Goal: Navigation & Orientation: Find specific page/section

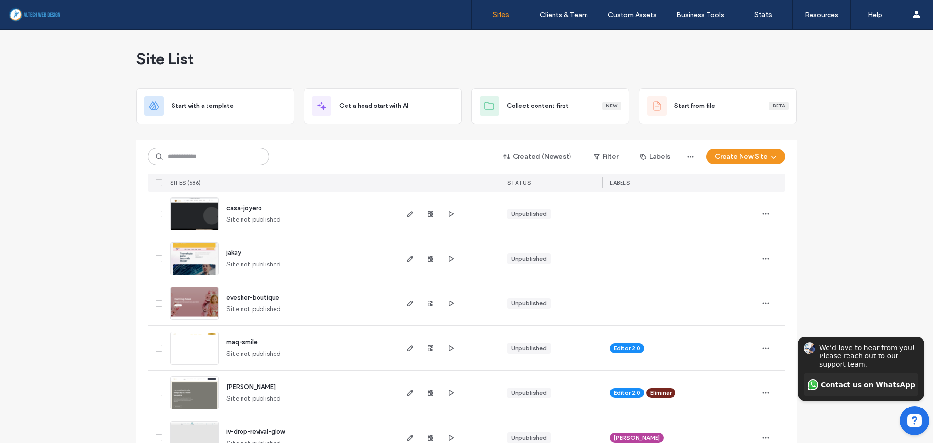
click at [210, 153] on input at bounding box center [208, 156] width 121 height 17
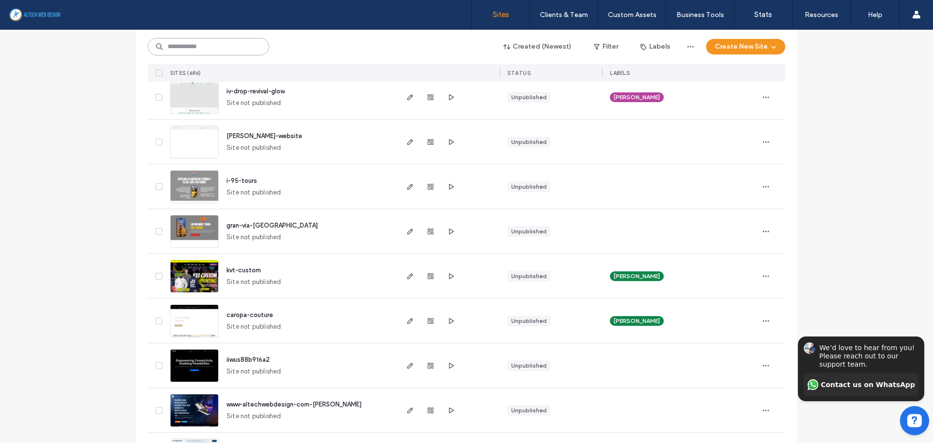
click at [226, 47] on input at bounding box center [208, 46] width 121 height 17
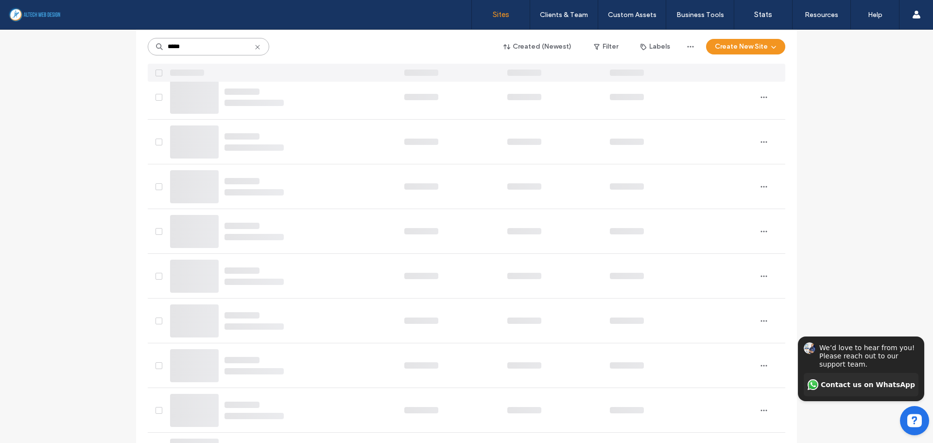
scroll to position [0, 0]
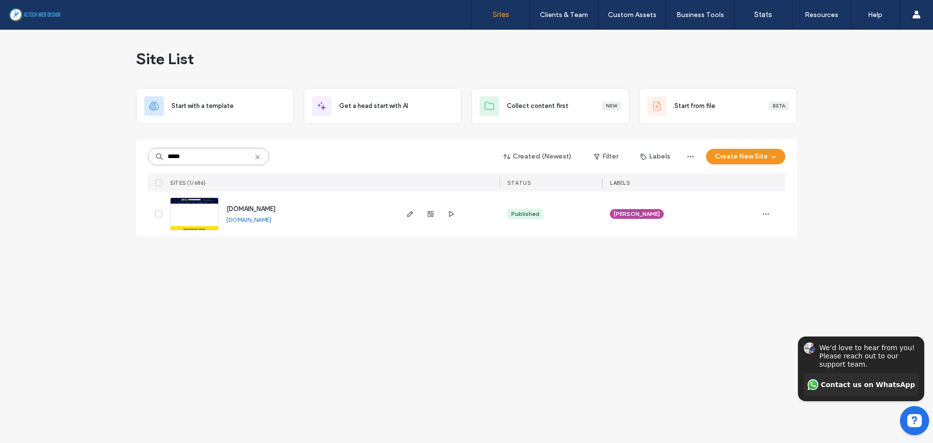
type input "*****"
click at [271, 217] on link "[DOMAIN_NAME]" at bounding box center [248, 219] width 45 height 7
click at [429, 215] on icon "button" at bounding box center [431, 214] width 8 height 8
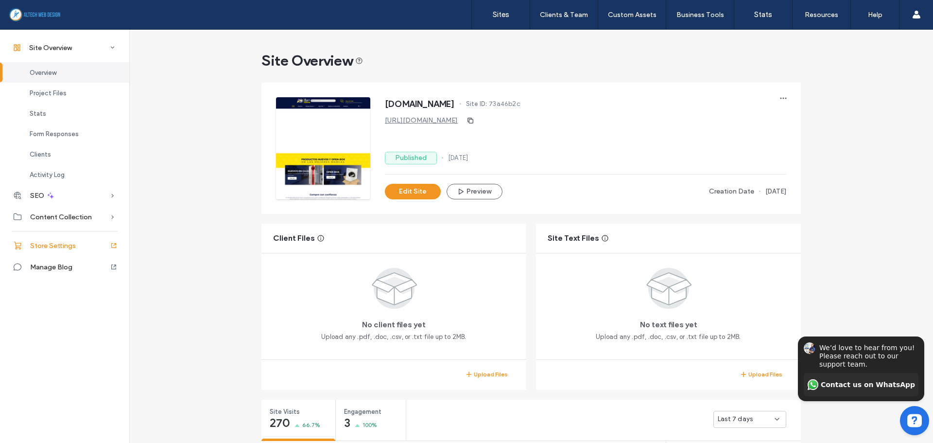
click at [56, 248] on span "Store Settings" at bounding box center [53, 245] width 46 height 8
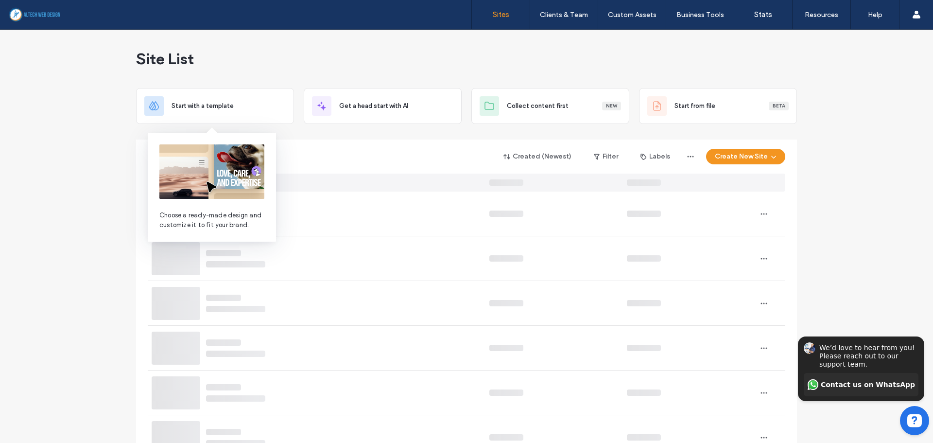
click at [345, 146] on div "Created (Newest) Filter Labels Create New Site" at bounding box center [466, 165] width 637 height 52
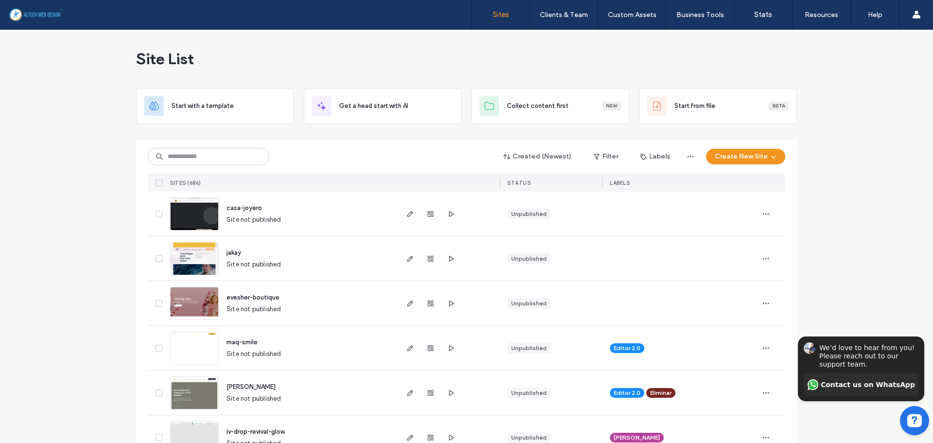
click at [409, 164] on div "Created (Newest) Filter Labels Create New Site" at bounding box center [466, 156] width 637 height 18
click at [207, 158] on input at bounding box center [208, 156] width 121 height 17
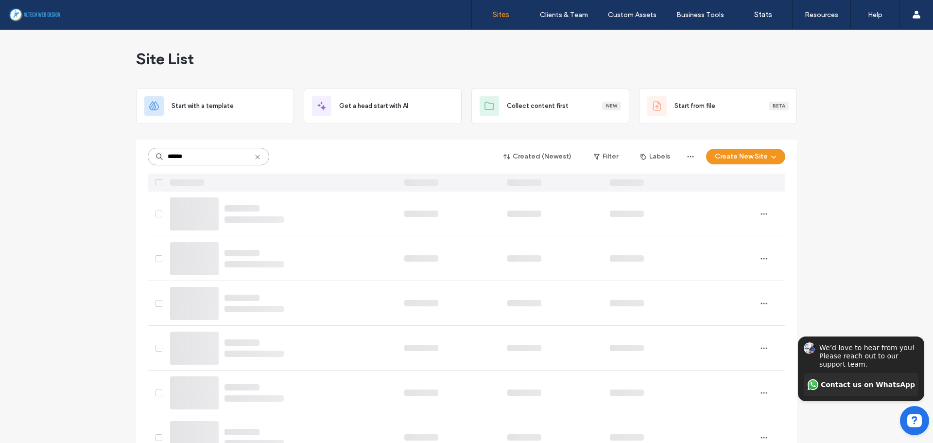
type input "******"
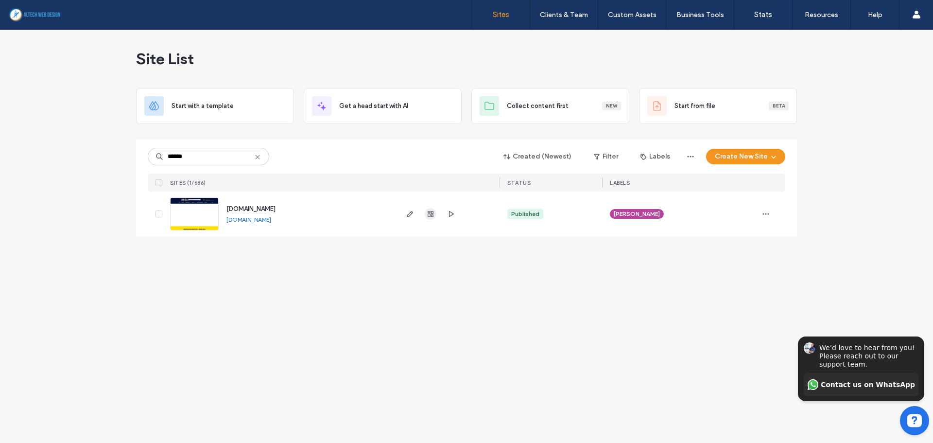
click at [432, 215] on use "button" at bounding box center [430, 214] width 6 height 6
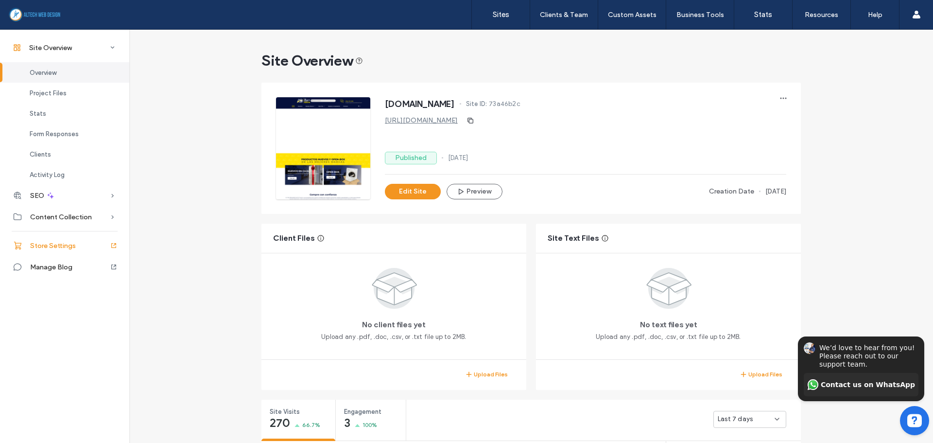
click at [53, 245] on span "Store Settings" at bounding box center [53, 245] width 46 height 8
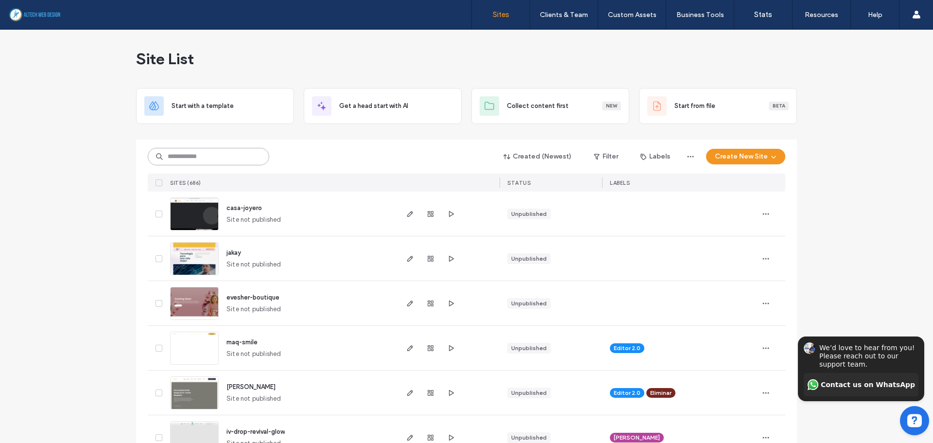
click at [231, 154] on input at bounding box center [208, 156] width 121 height 17
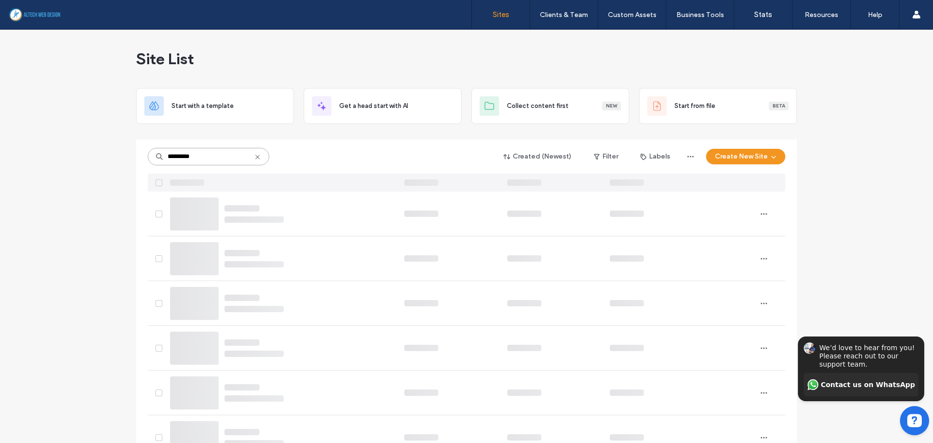
type input "*********"
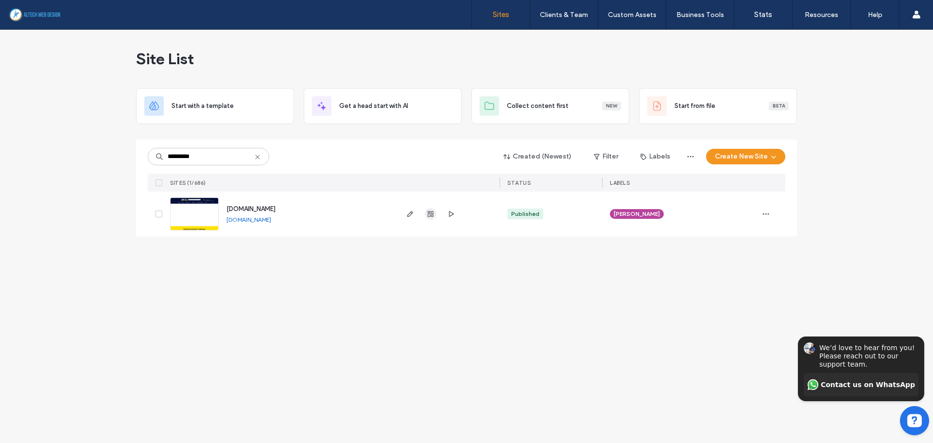
click at [433, 214] on icon "button" at bounding box center [431, 214] width 8 height 8
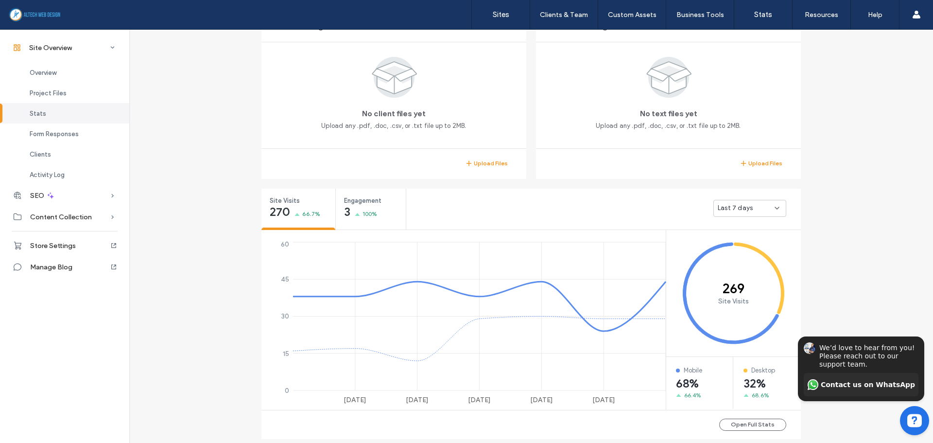
scroll to position [480, 0]
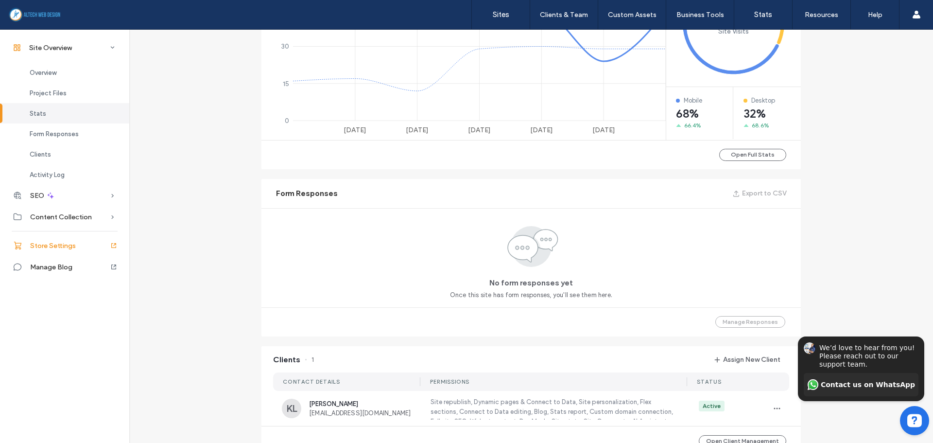
click at [60, 246] on span "Store Settings" at bounding box center [53, 245] width 46 height 8
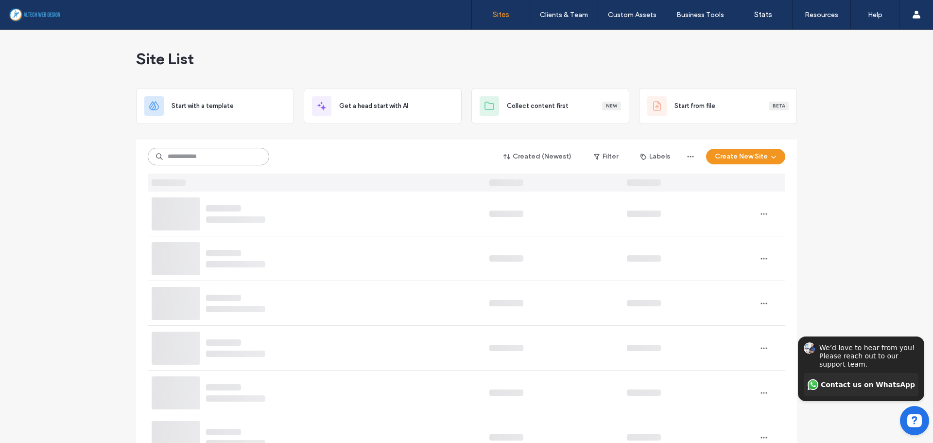
click at [243, 160] on input at bounding box center [208, 156] width 121 height 17
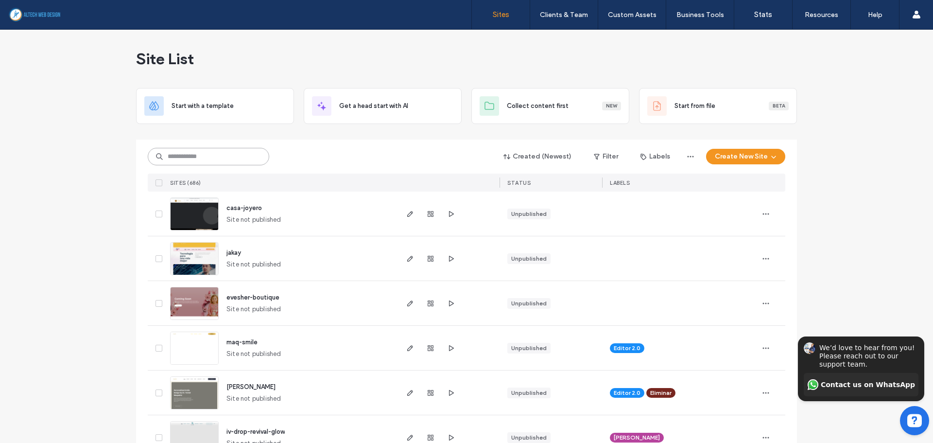
click at [217, 156] on input at bounding box center [208, 156] width 121 height 17
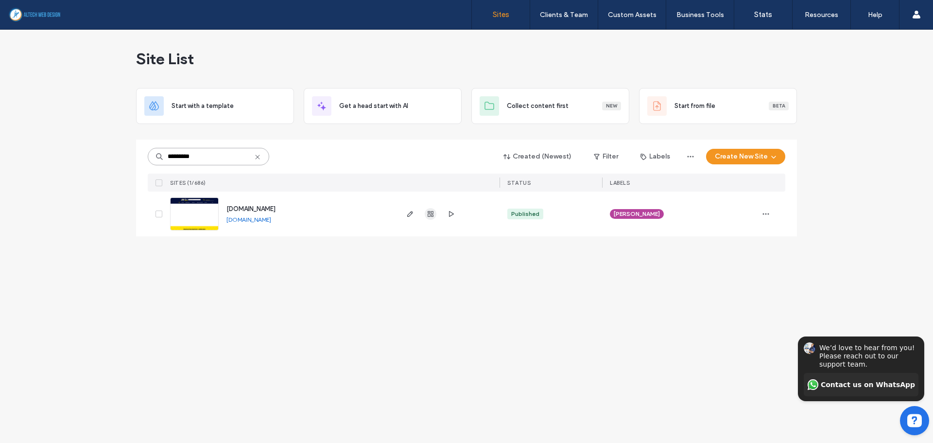
type input "*********"
click at [430, 212] on use "button" at bounding box center [430, 214] width 6 height 6
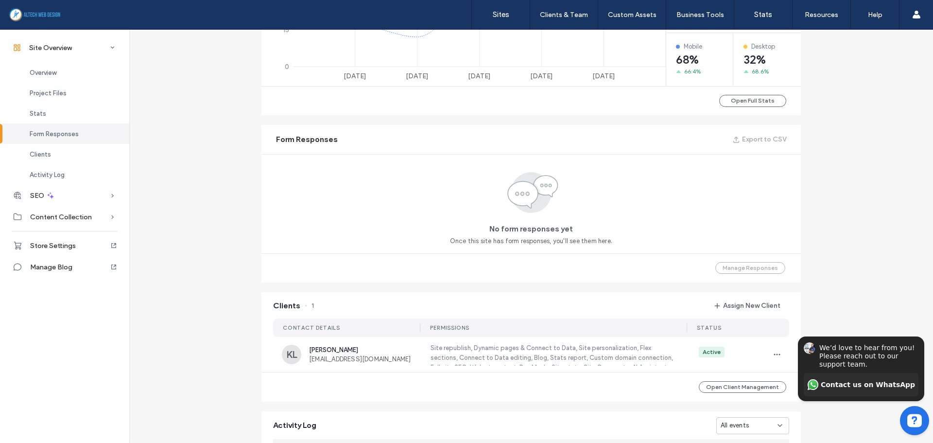
scroll to position [804, 0]
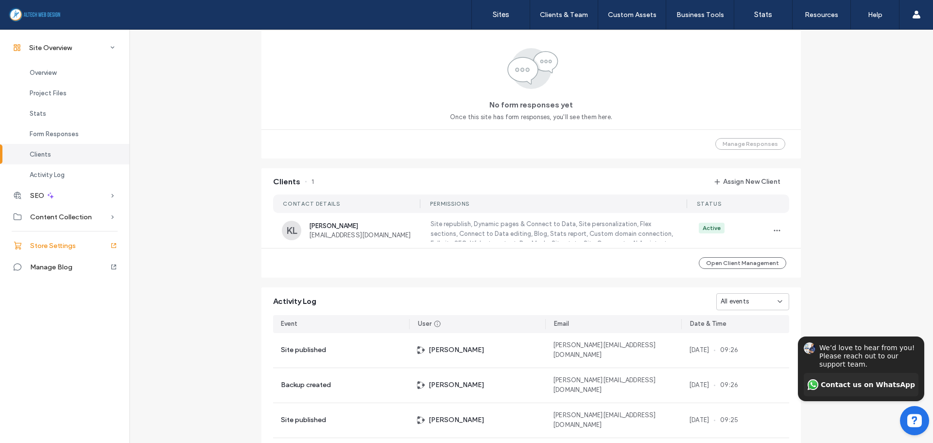
click at [69, 245] on span "Store Settings" at bounding box center [53, 245] width 46 height 8
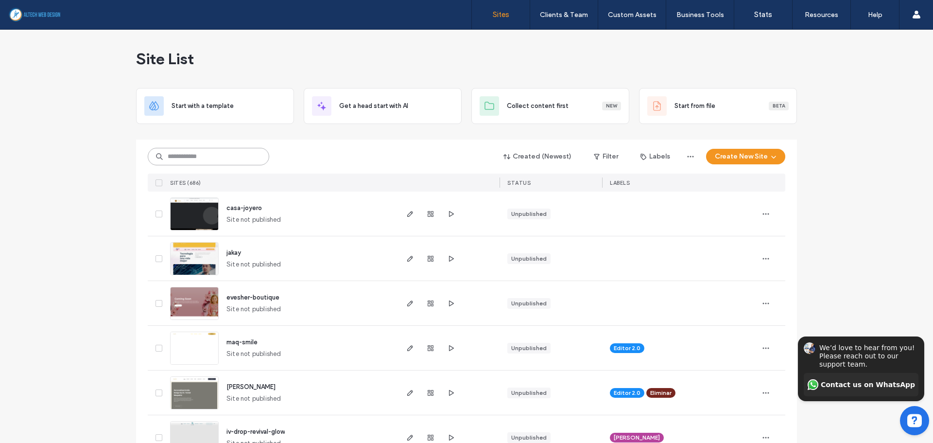
click at [177, 154] on input at bounding box center [208, 156] width 121 height 17
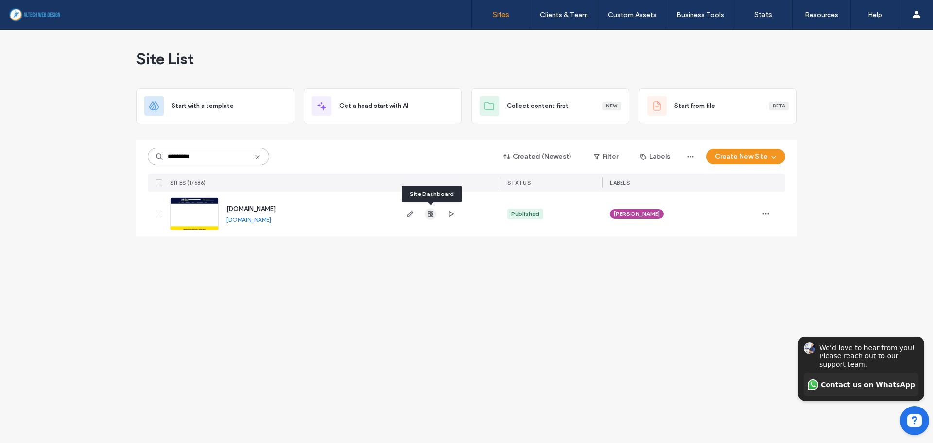
type input "*********"
click at [430, 213] on use "button" at bounding box center [430, 214] width 6 height 6
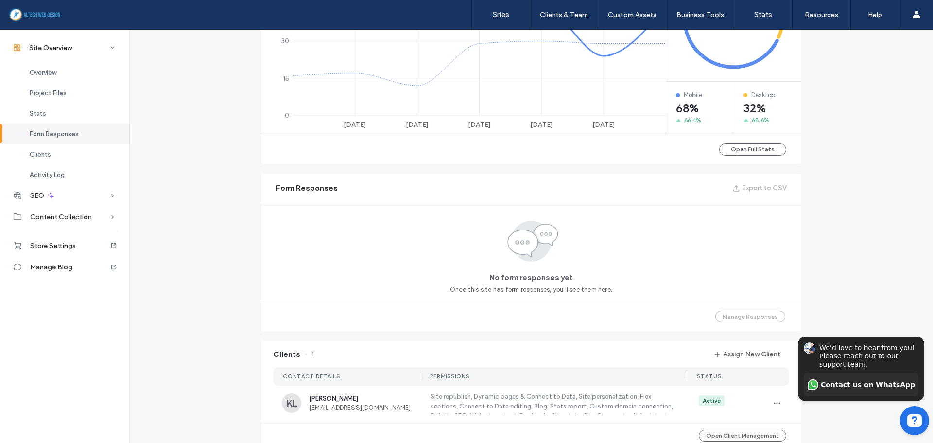
scroll to position [146, 0]
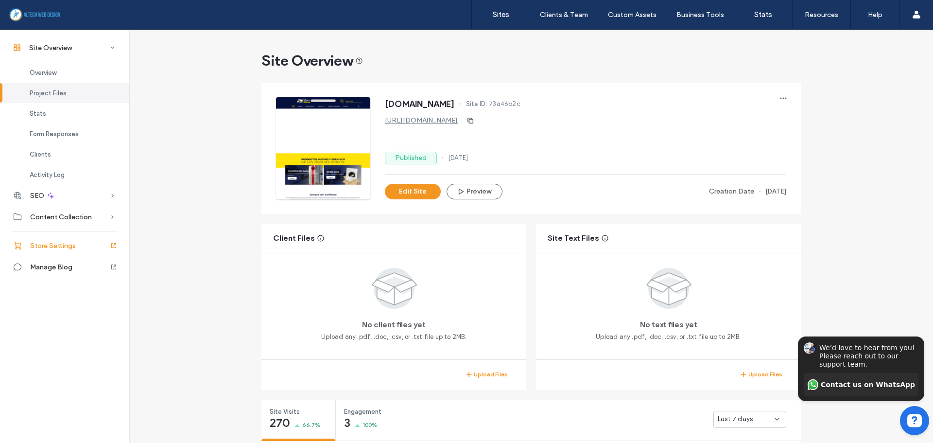
click at [63, 248] on span "Store Settings" at bounding box center [53, 245] width 46 height 8
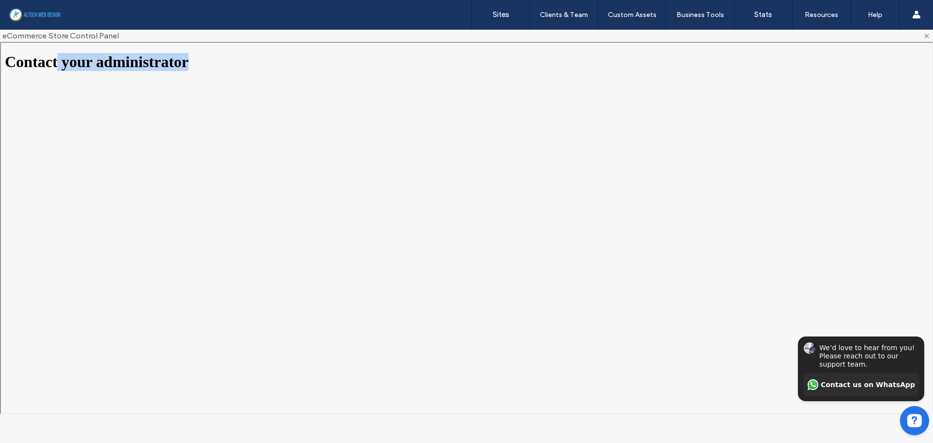
drag, startPoint x: 115, startPoint y: 60, endPoint x: 226, endPoint y: 58, distance: 111.3
click at [226, 58] on h1 "Contact your administrator" at bounding box center [465, 61] width 923 height 18
click at [919, 328] on icon "Hide invitation" at bounding box center [918, 327] width 5 height 5
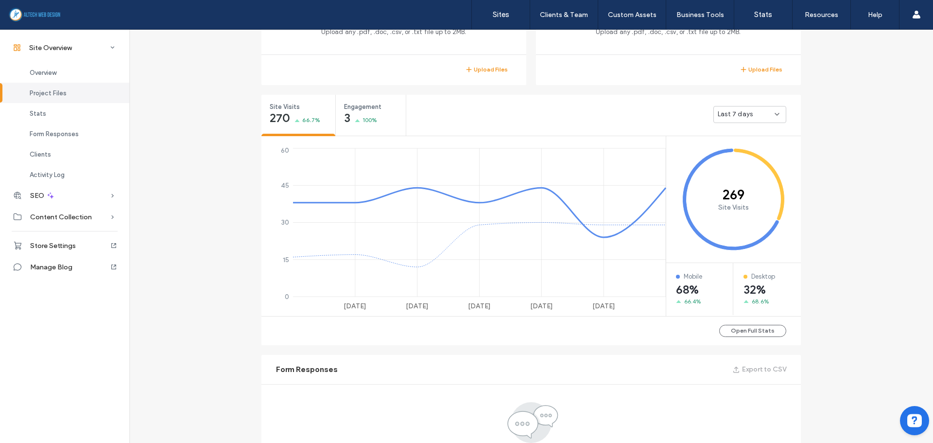
scroll to position [383, 0]
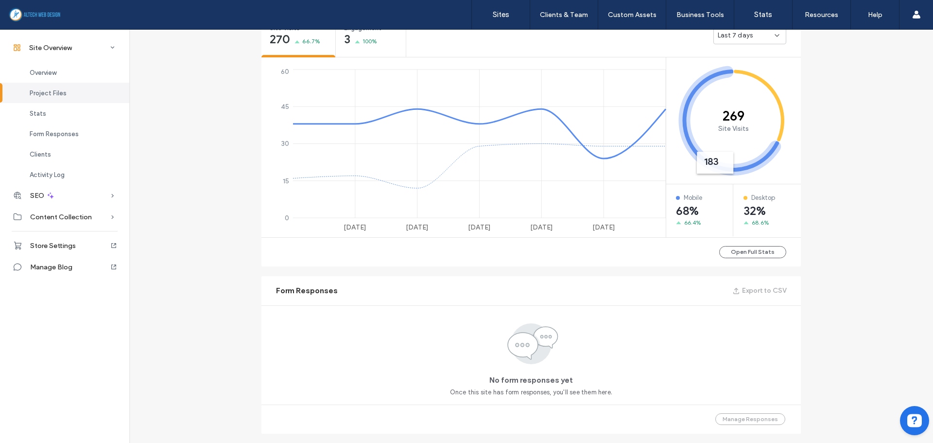
click at [747, 41] on div "Last 7 days" at bounding box center [749, 35] width 73 height 17
click at [740, 88] on span "Last 30 days" at bounding box center [733, 87] width 39 height 10
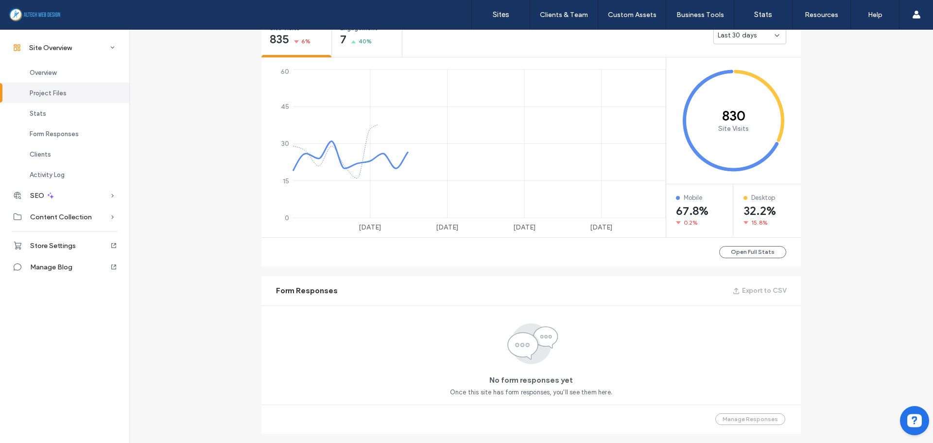
click at [855, 110] on div "Site Overview www.theappliancesoutlets.com Site ID: 73a46b2c https://www.theapp…" at bounding box center [530, 241] width 803 height 1191
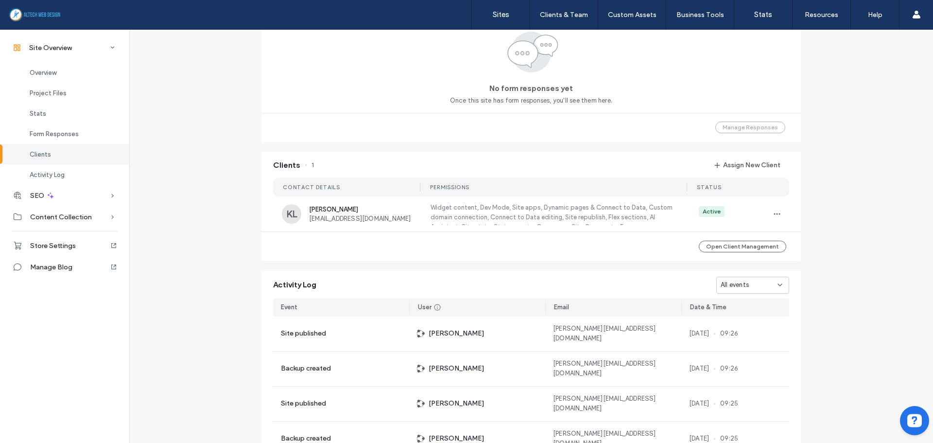
scroll to position [804, 0]
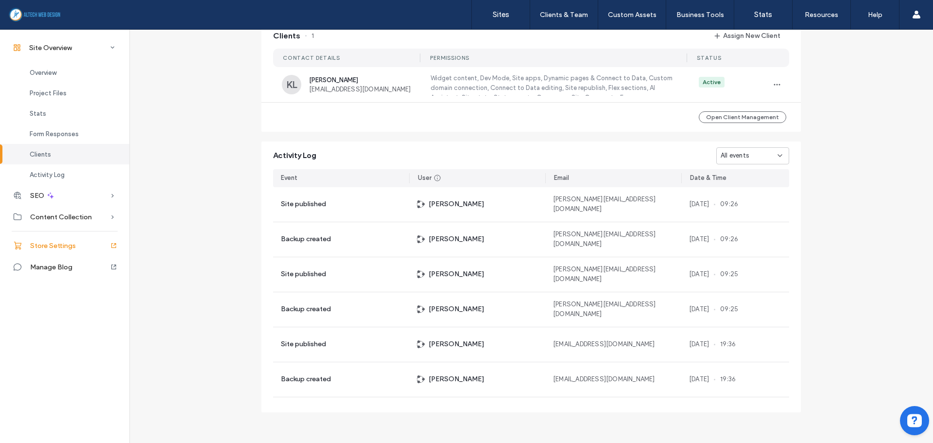
click at [66, 244] on span "Store Settings" at bounding box center [53, 245] width 46 height 8
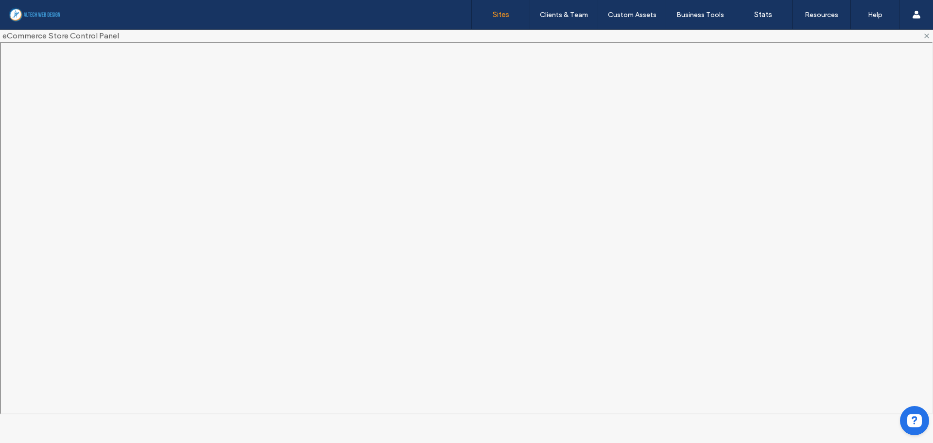
click at [503, 12] on label "Sites" at bounding box center [501, 14] width 17 height 9
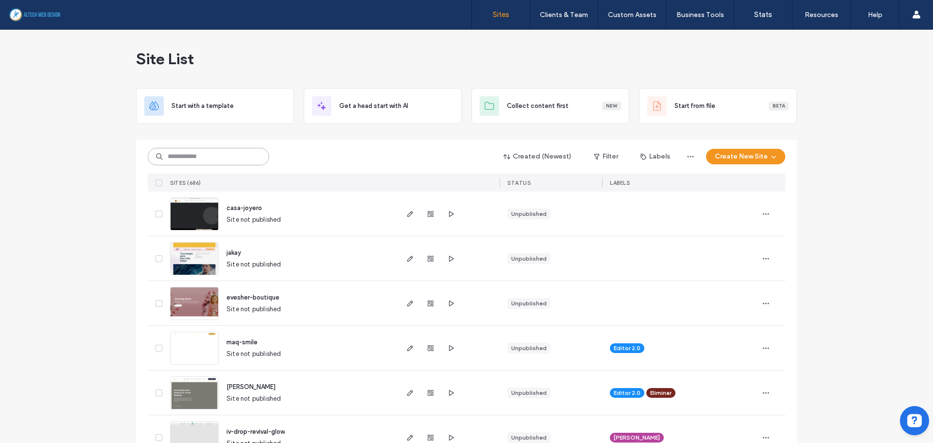
click at [213, 150] on input at bounding box center [208, 156] width 121 height 17
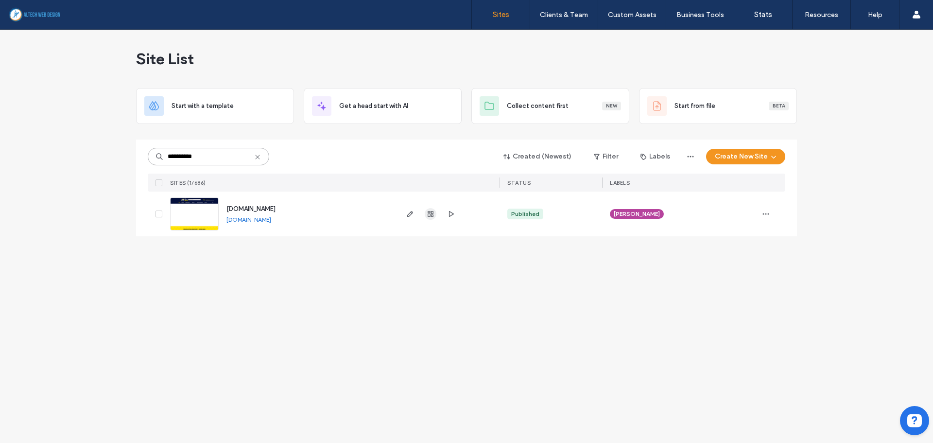
type input "**********"
click at [433, 211] on icon "button" at bounding box center [431, 214] width 8 height 8
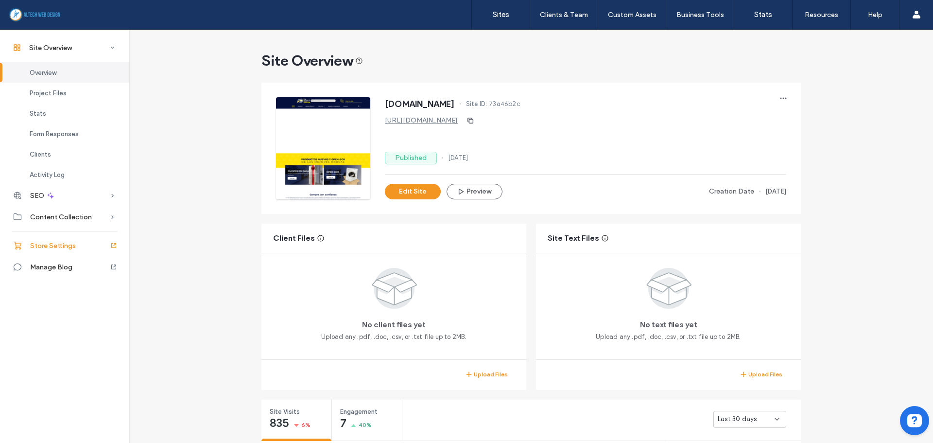
click at [67, 248] on span "Store Settings" at bounding box center [53, 245] width 46 height 8
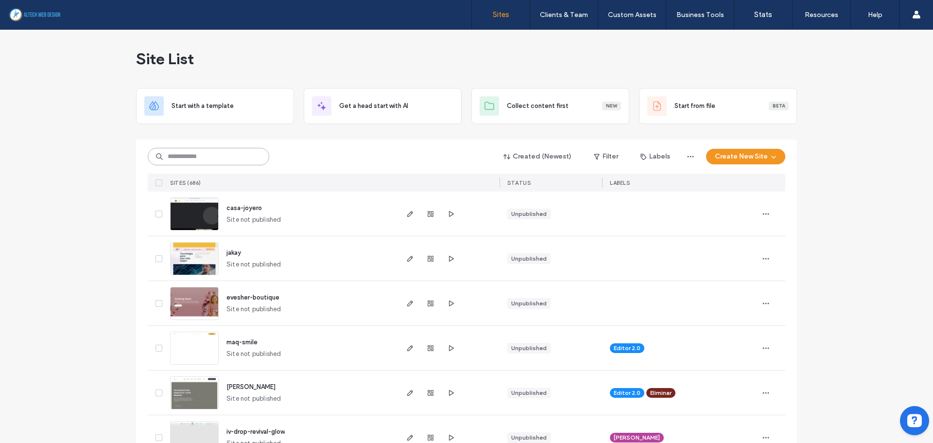
click at [219, 155] on input at bounding box center [208, 156] width 121 height 17
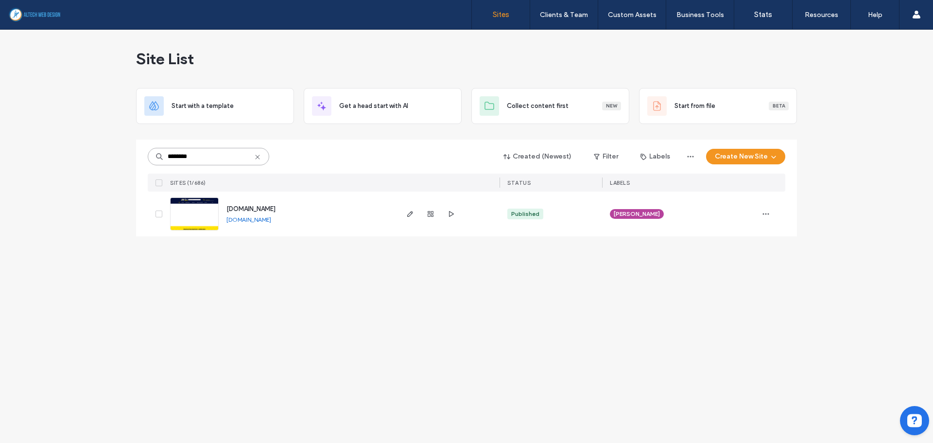
type input "********"
drag, startPoint x: 200, startPoint y: 70, endPoint x: 114, endPoint y: 57, distance: 87.4
click at [104, 58] on div "Site List Start with a template Get a head start with AI Collect content first …" at bounding box center [466, 236] width 933 height 413
click at [240, 46] on div "Site List" at bounding box center [466, 59] width 661 height 58
click at [260, 156] on icon at bounding box center [258, 157] width 8 height 8
